Goal: Information Seeking & Learning: Find specific fact

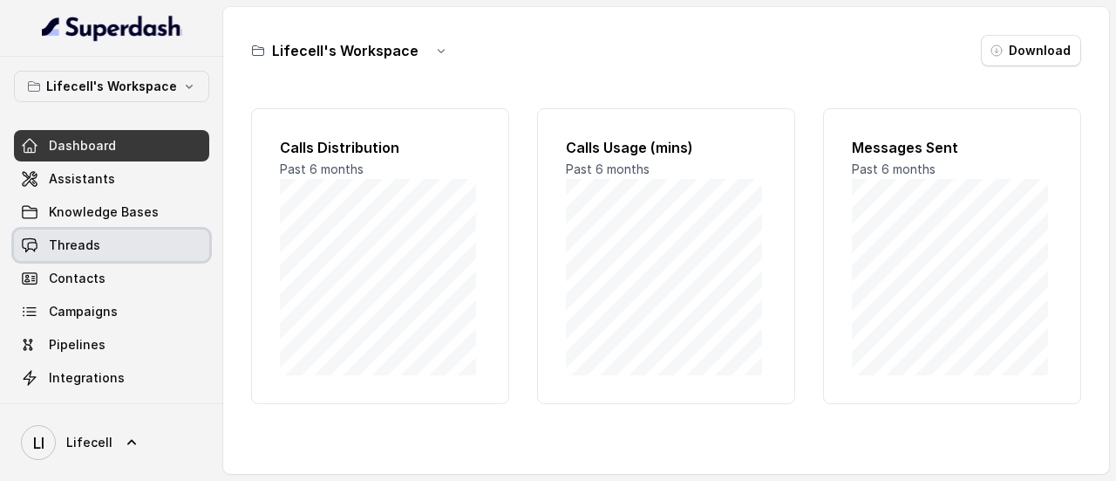
click at [78, 256] on link "Threads" at bounding box center [111, 244] width 195 height 31
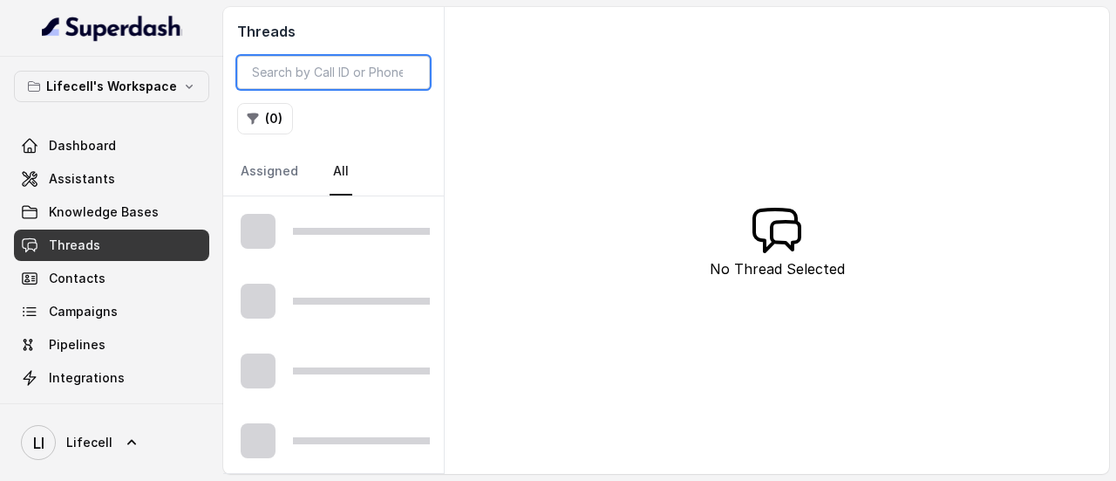
click at [351, 75] on input "search" at bounding box center [333, 72] width 193 height 33
paste input "9571315959"
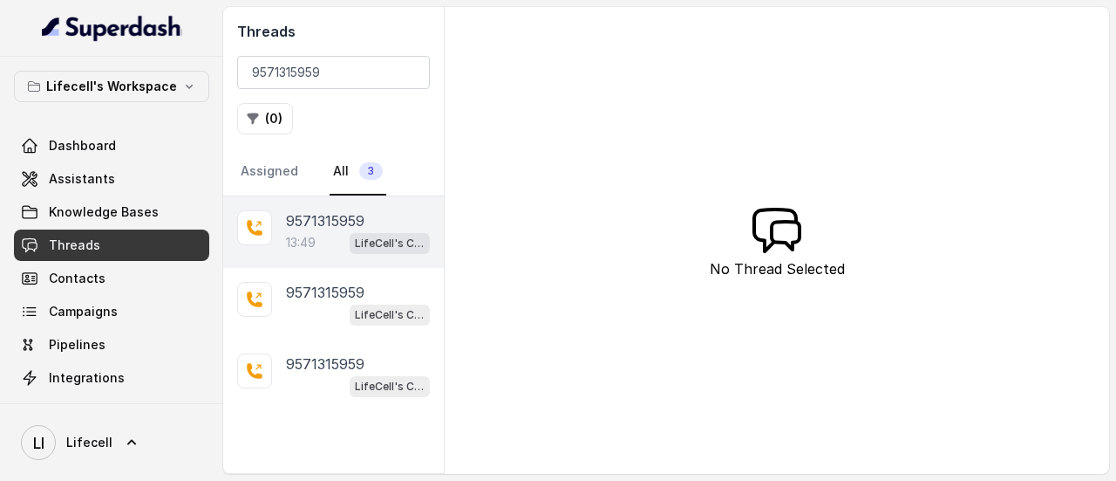
click at [333, 231] on div "13:49 LifeCell's Call Assistant" at bounding box center [358, 242] width 144 height 23
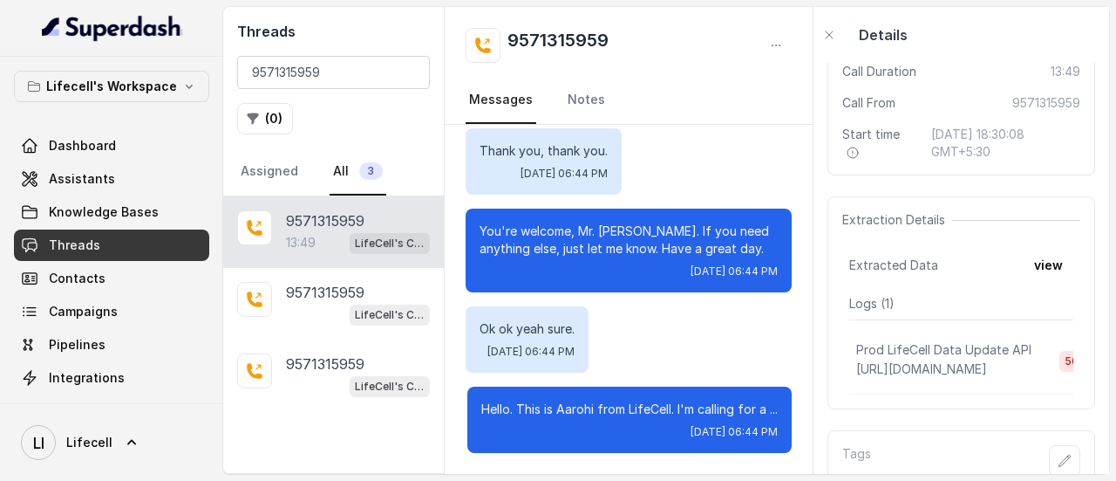
scroll to position [316, 0]
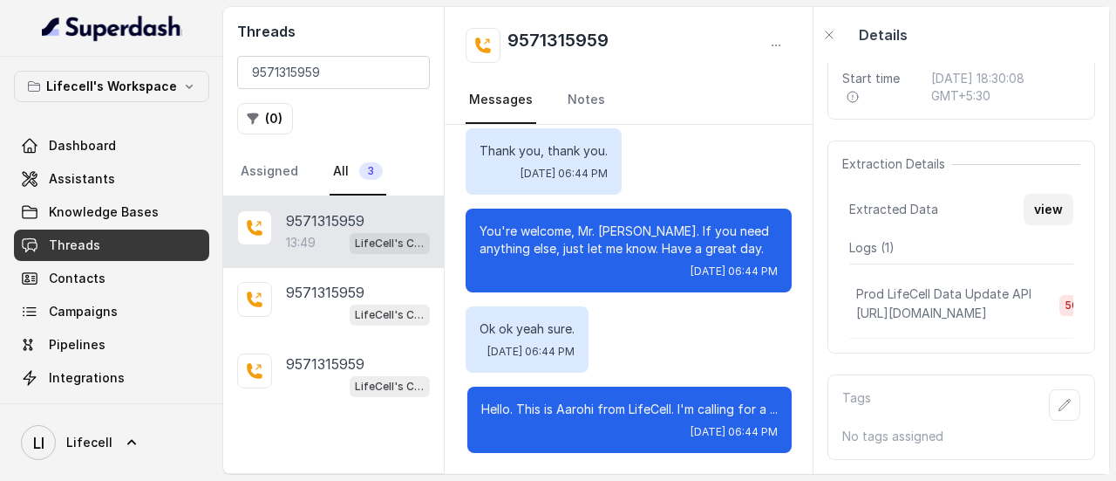
click at [1033, 194] on button "view" at bounding box center [1049, 209] width 50 height 31
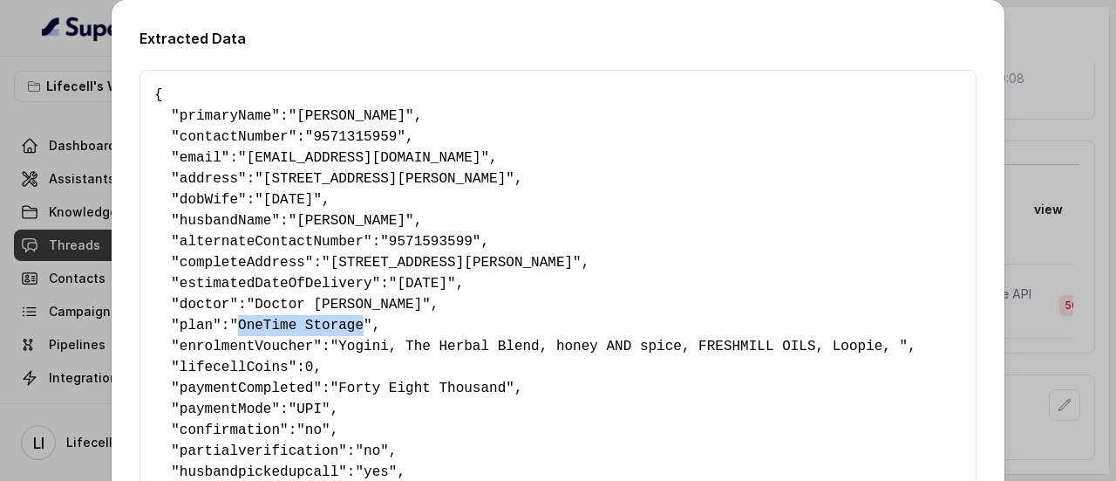
drag, startPoint x: 234, startPoint y: 327, endPoint x: 344, endPoint y: 323, distance: 110.0
click at [344, 323] on span ""OneTime Storage"" at bounding box center [300, 325] width 142 height 16
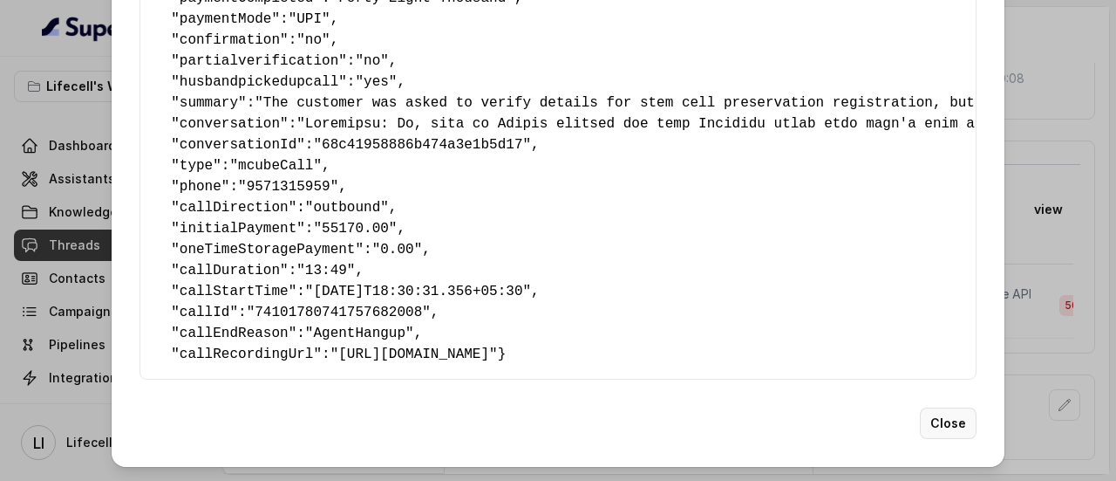
click at [958, 416] on button "Close" at bounding box center [948, 422] width 57 height 31
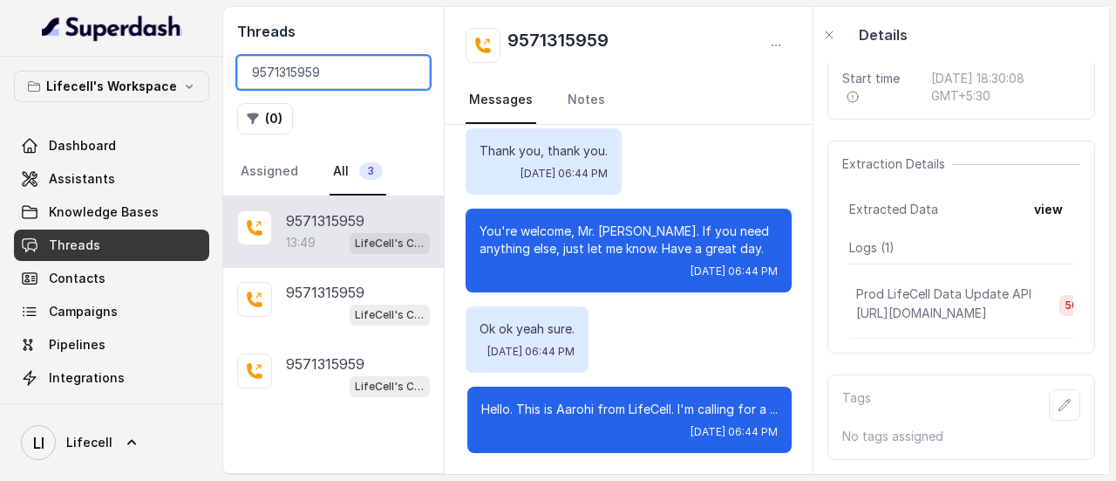
click at [343, 83] on input "9571315959" at bounding box center [333, 72] width 193 height 33
paste input "7015403385"
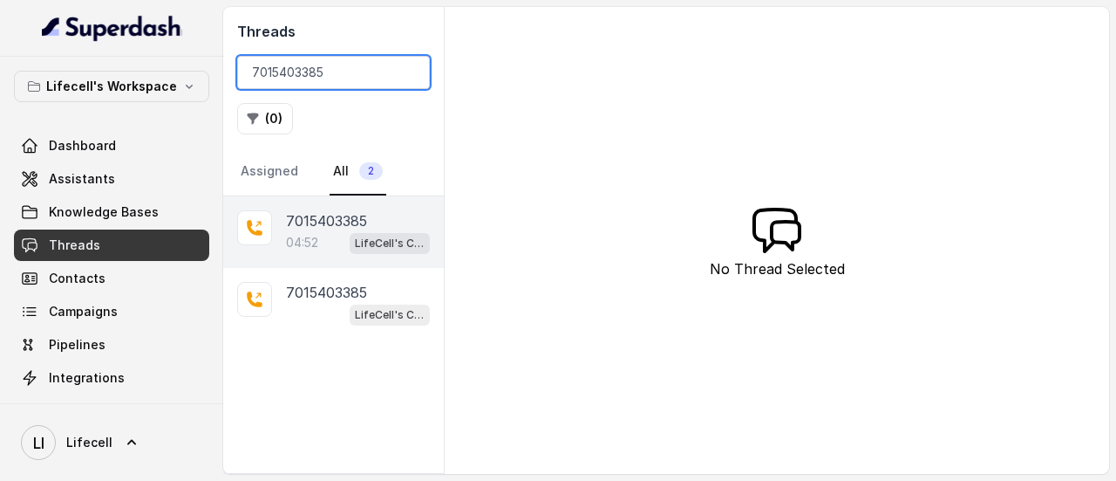
type input "7015403385"
click at [312, 250] on div "04:52 LifeCell's Call Assistant" at bounding box center [358, 242] width 144 height 23
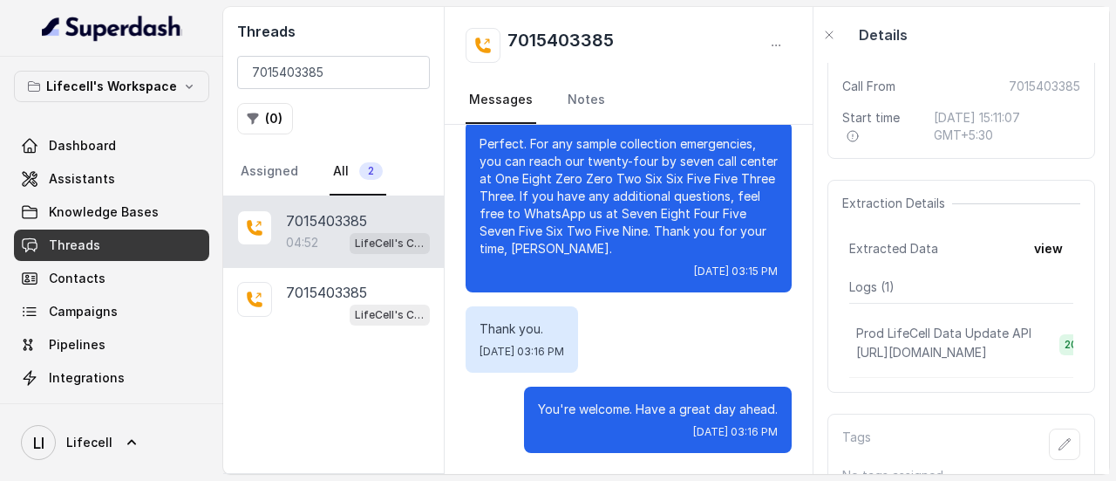
scroll to position [262, 0]
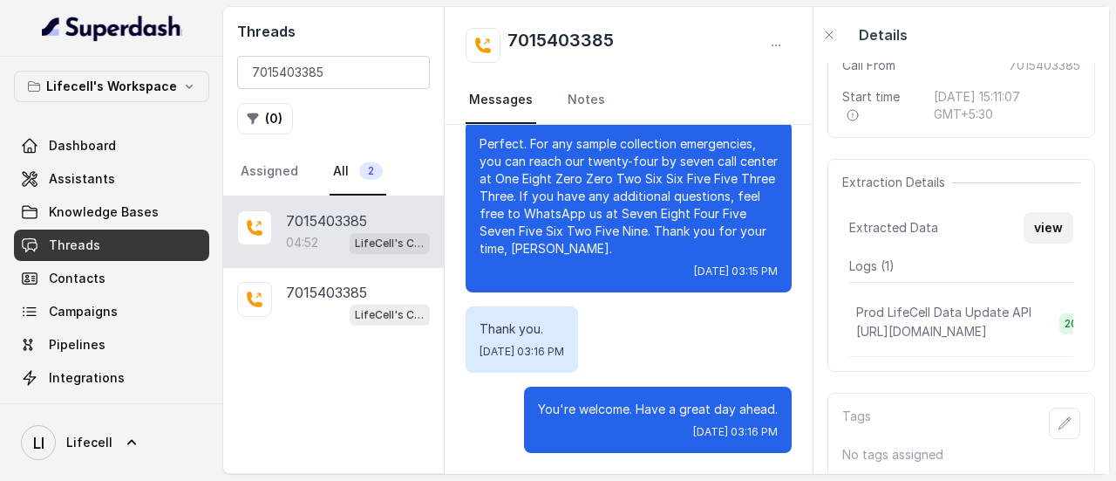
click at [1036, 224] on button "view" at bounding box center [1049, 227] width 50 height 31
